Goal: Task Accomplishment & Management: Manage account settings

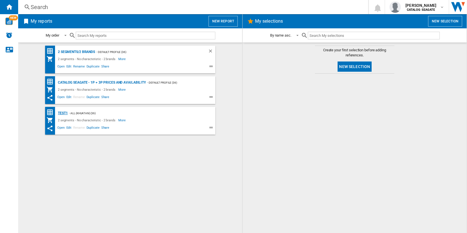
click at [62, 112] on div "test1" at bounding box center [62, 113] width 11 height 7
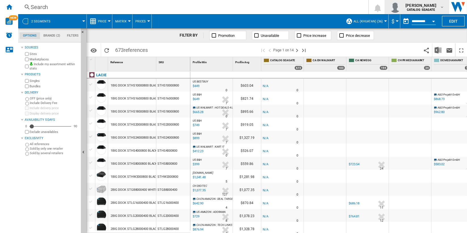
click at [438, 8] on div "[PERSON_NAME] CATALOG [GEOGRAPHIC_DATA]" at bounding box center [422, 7] width 37 height 9
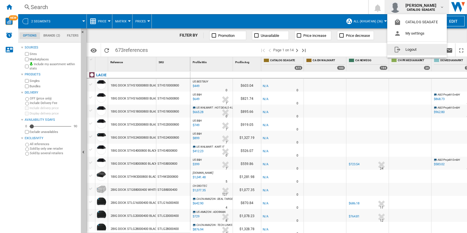
click at [435, 48] on button "Logout" at bounding box center [418, 49] width 60 height 11
